Goal: Task Accomplishment & Management: Complete application form

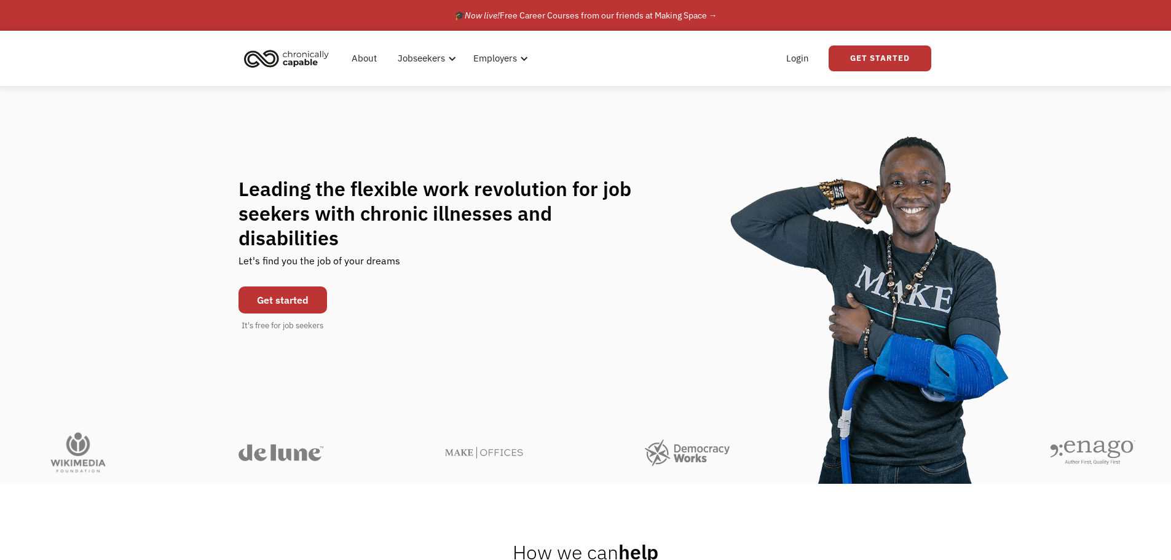
click at [292, 291] on link "Get started" at bounding box center [282, 299] width 88 height 27
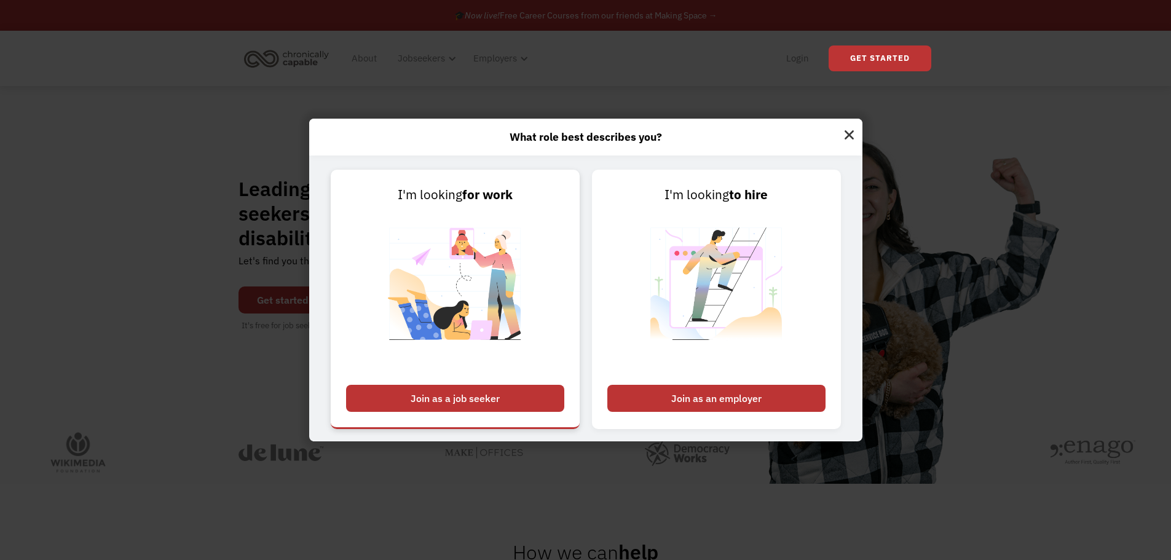
click at [490, 399] on div "Join as a job seeker" at bounding box center [455, 398] width 218 height 27
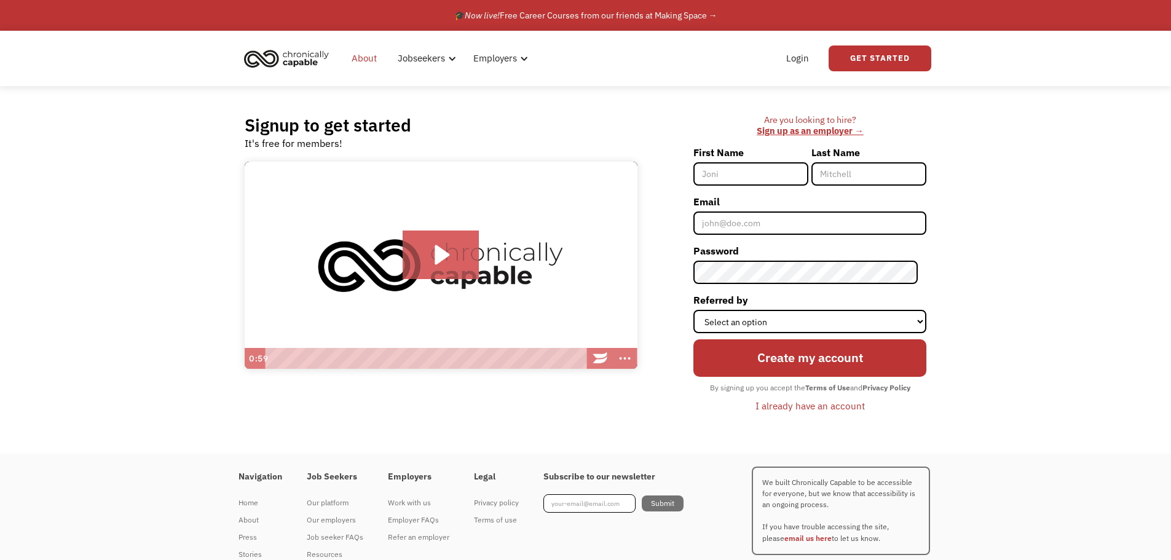
click at [371, 60] on link "About" at bounding box center [364, 58] width 40 height 39
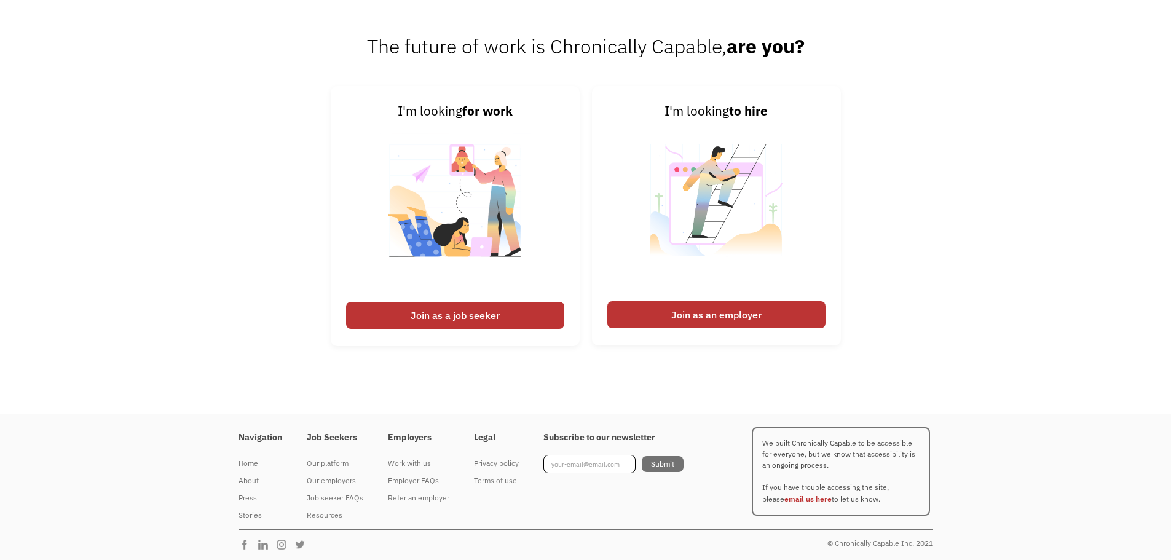
scroll to position [1920, 0]
